Goal: Information Seeking & Learning: Compare options

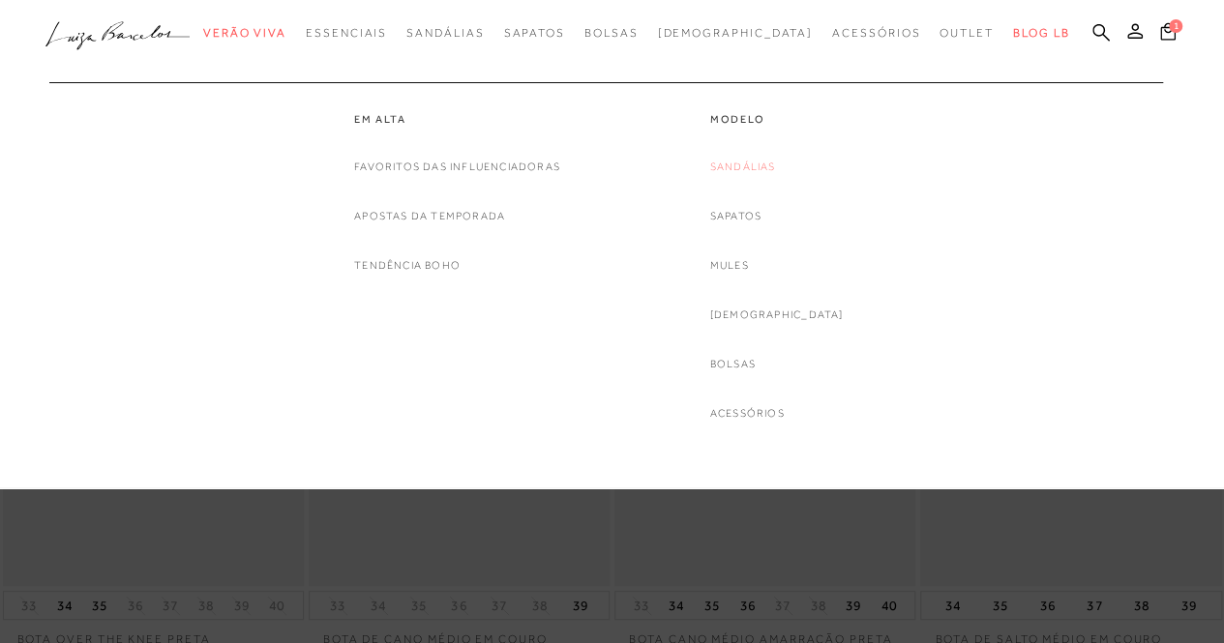
click at [776, 171] on link "Sandálias" at bounding box center [743, 167] width 66 height 20
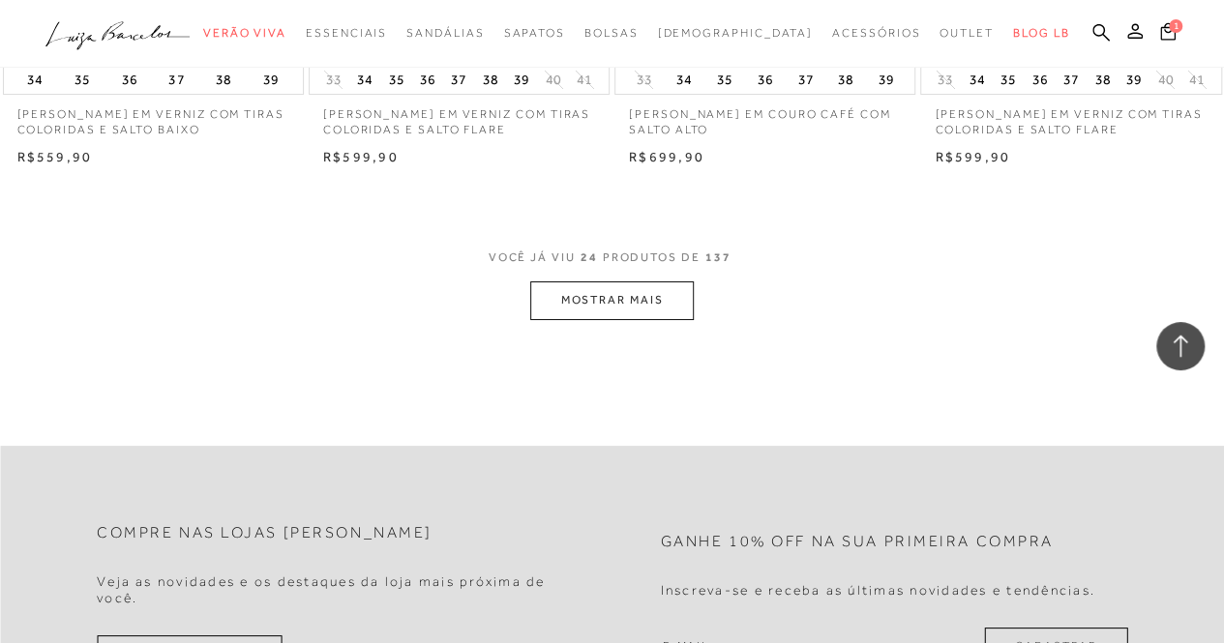
scroll to position [3497, 0]
click at [586, 302] on button "MOSTRAR MAIS" at bounding box center [611, 300] width 163 height 38
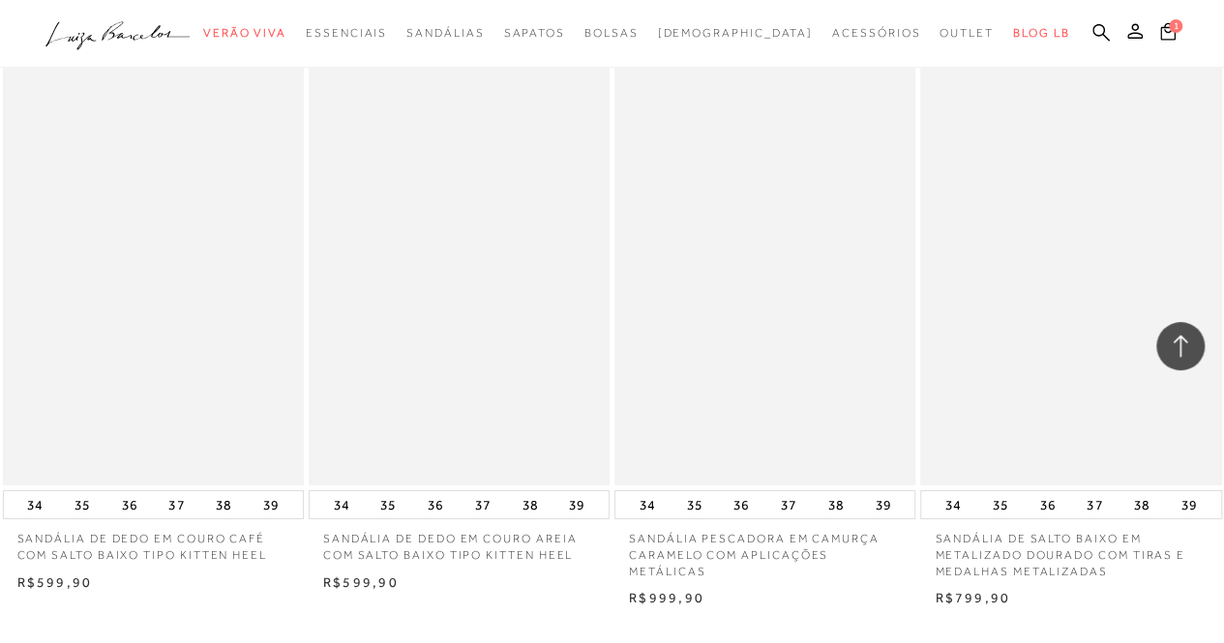
scroll to position [6617, 0]
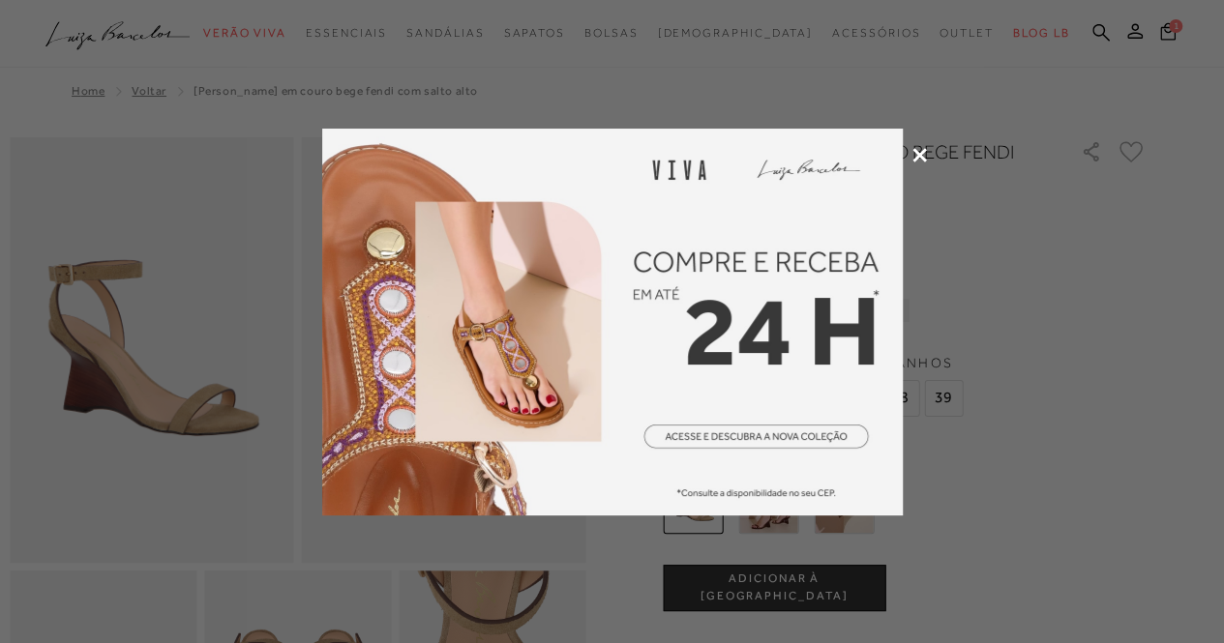
click at [922, 156] on icon at bounding box center [920, 155] width 15 height 15
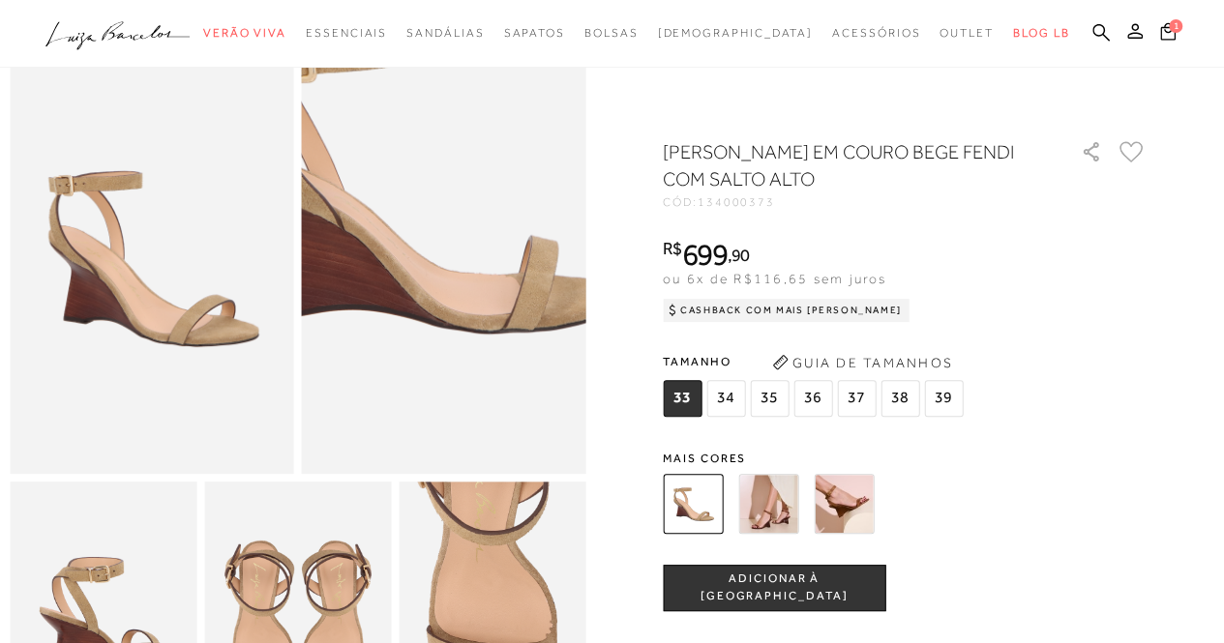
scroll to position [87, 0]
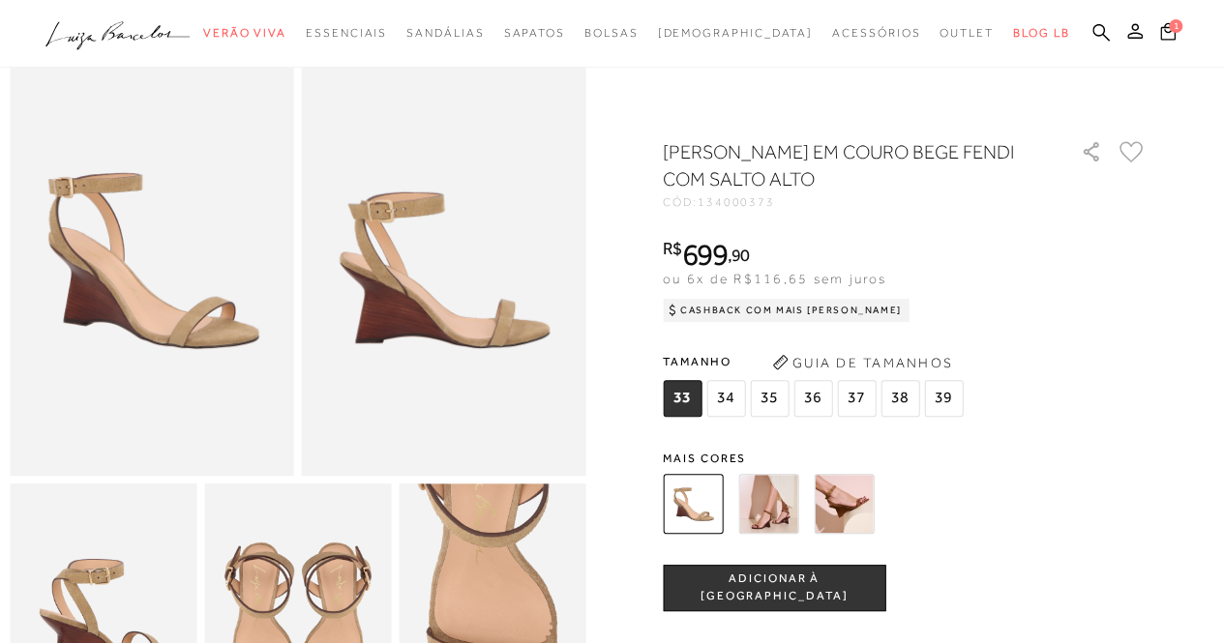
click at [782, 522] on img at bounding box center [768, 504] width 60 height 60
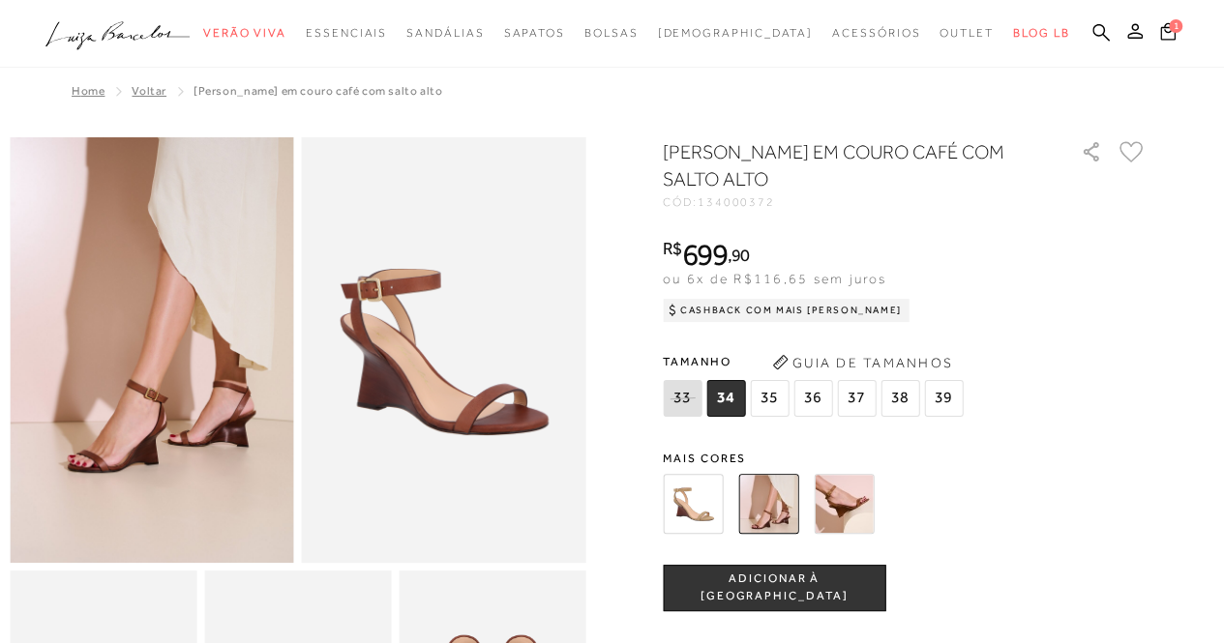
click at [839, 515] on img at bounding box center [844, 504] width 60 height 60
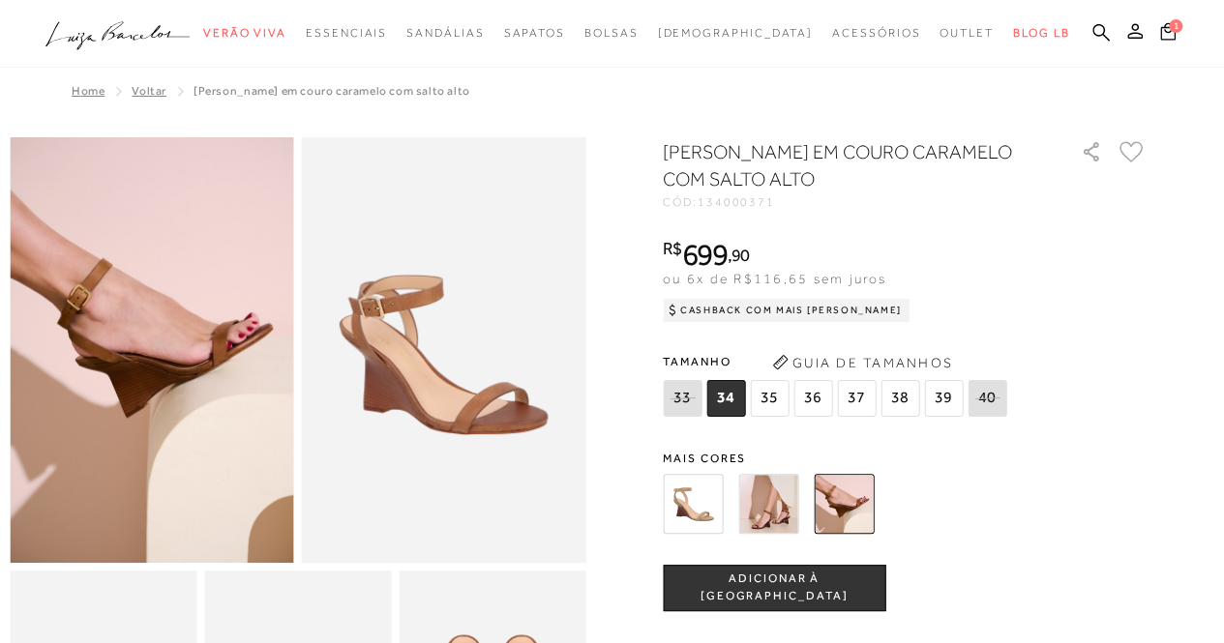
click at [712, 494] on img at bounding box center [693, 504] width 60 height 60
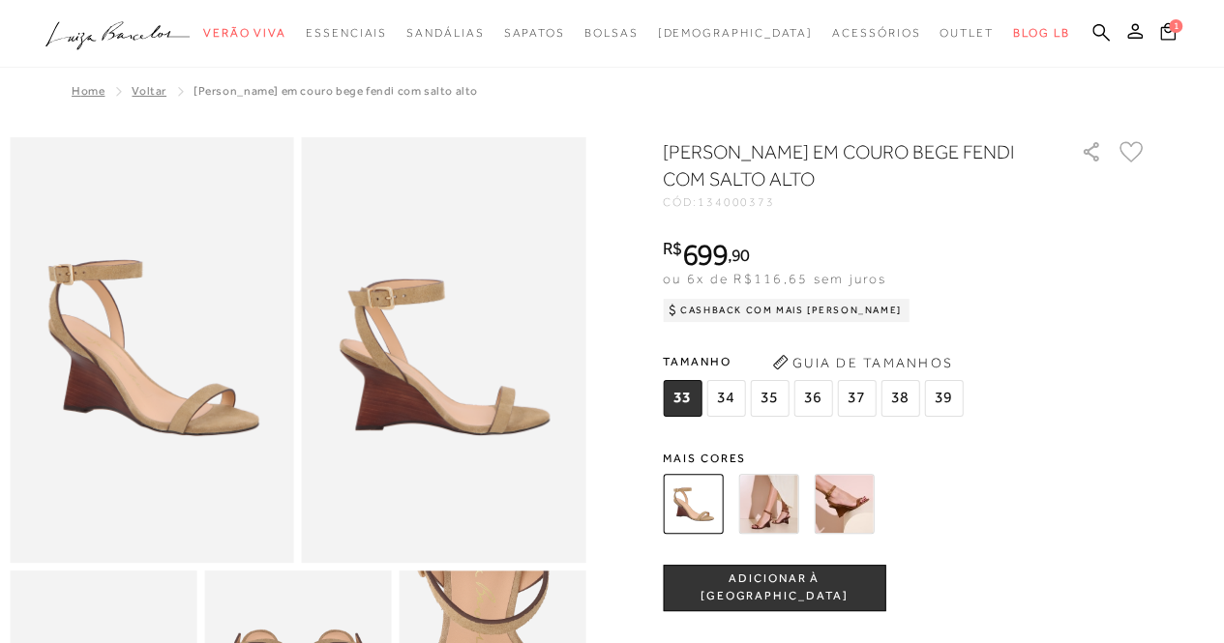
click at [784, 524] on img at bounding box center [768, 504] width 60 height 60
